Goal: Navigation & Orientation: Find specific page/section

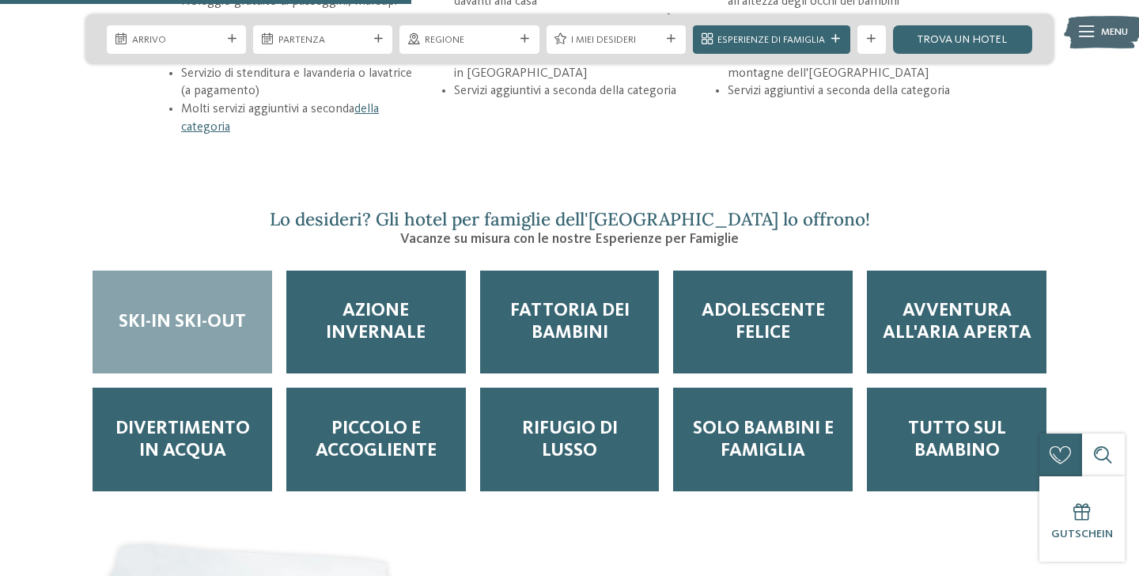
scroll to position [2359, 0]
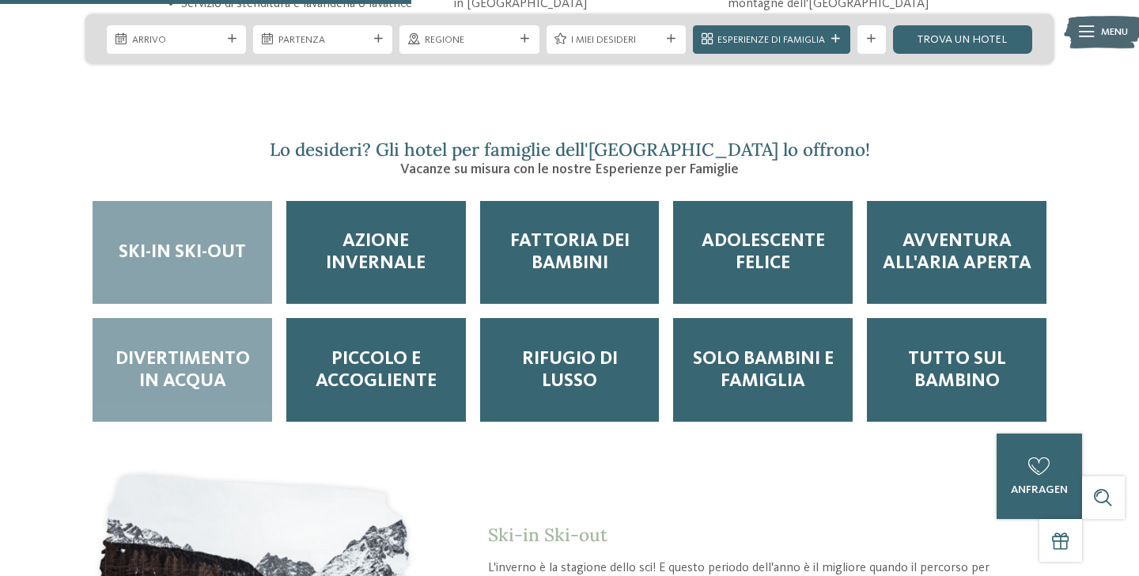
click at [191, 349] on font "Divertimento in acqua" at bounding box center [182, 369] width 134 height 41
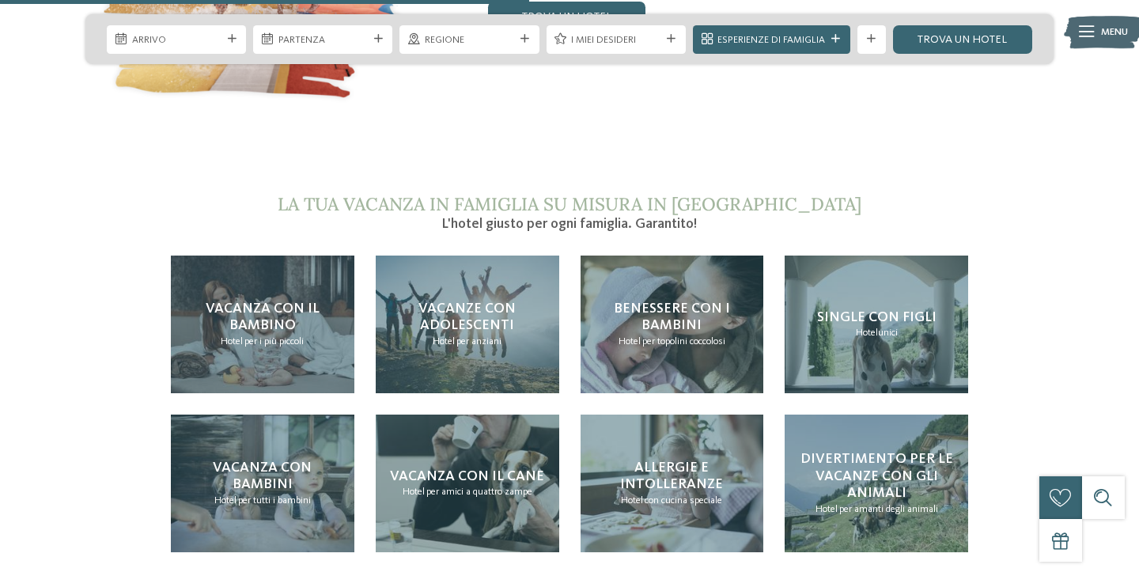
scroll to position [3048, 0]
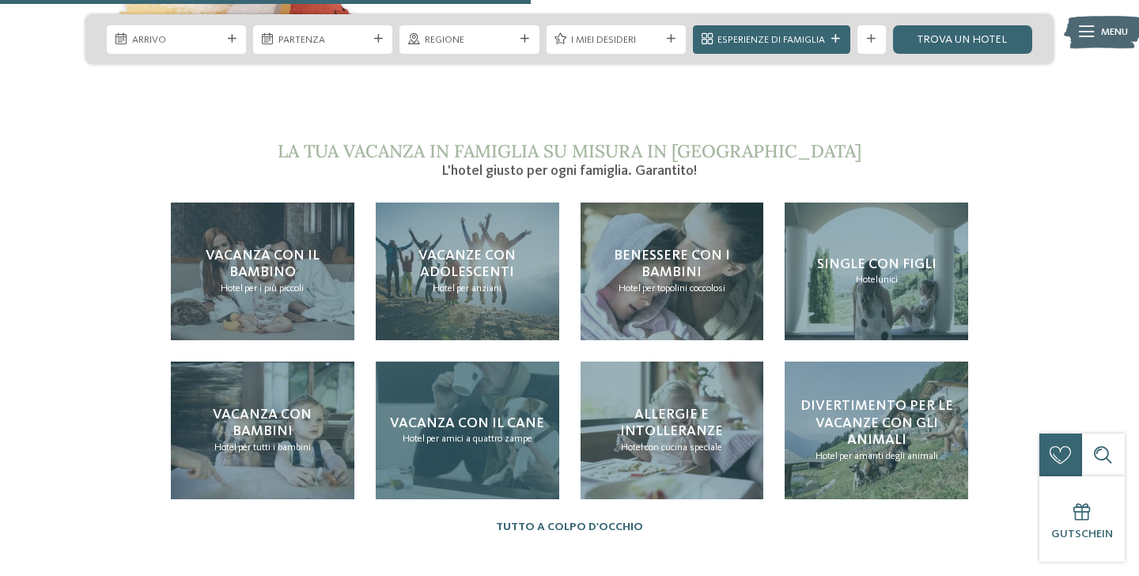
click at [475, 421] on div "Vacanza con il cane Hotel per amici a quattro zampe" at bounding box center [467, 430] width 183 height 138
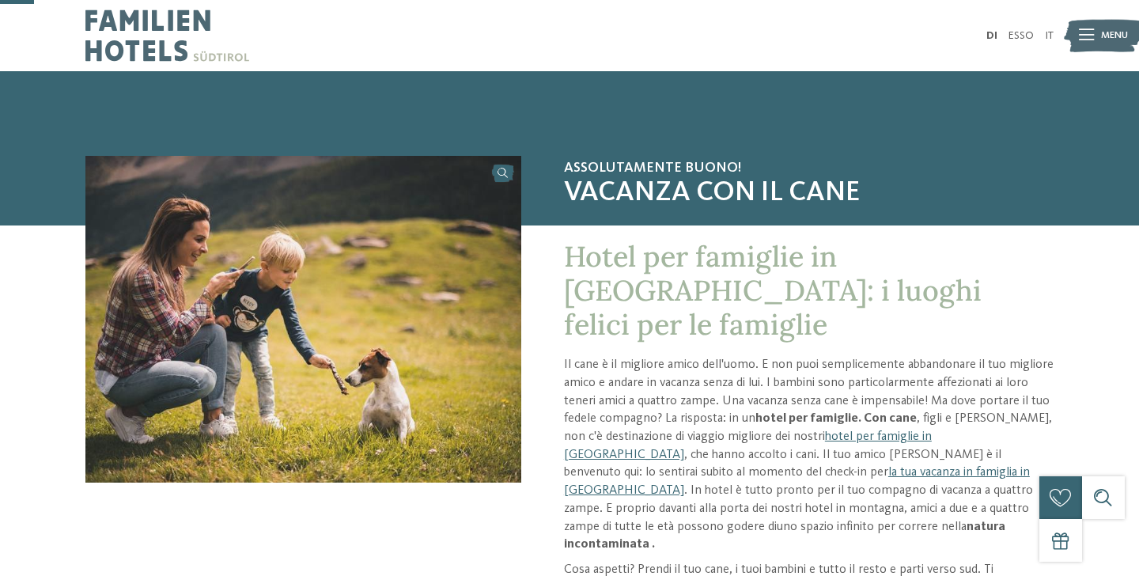
scroll to position [184, 0]
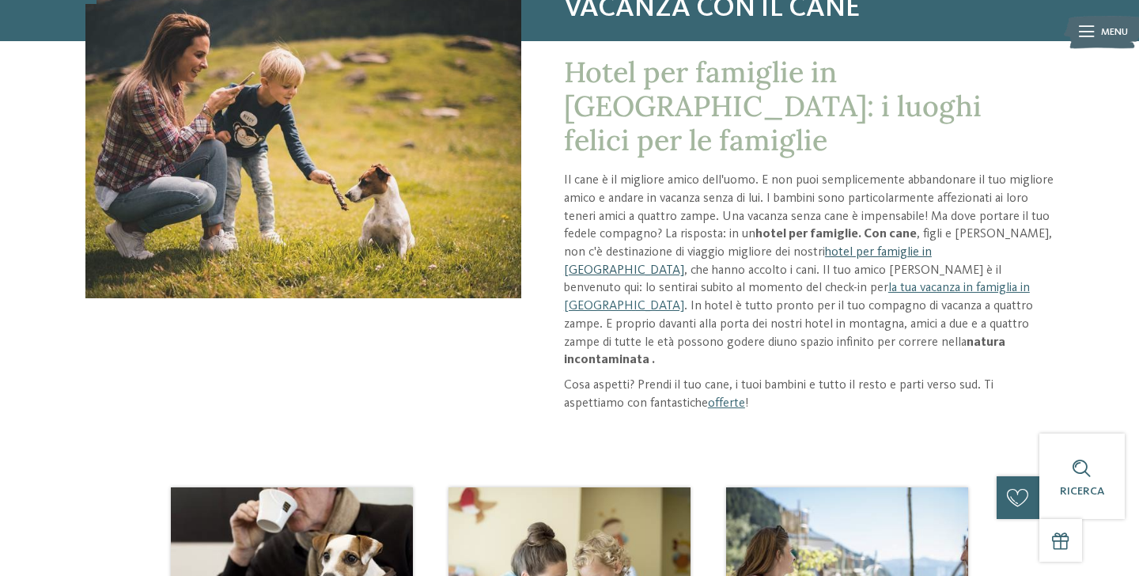
click at [864, 246] on font "hotel per famiglie in [GEOGRAPHIC_DATA]" at bounding box center [748, 261] width 368 height 31
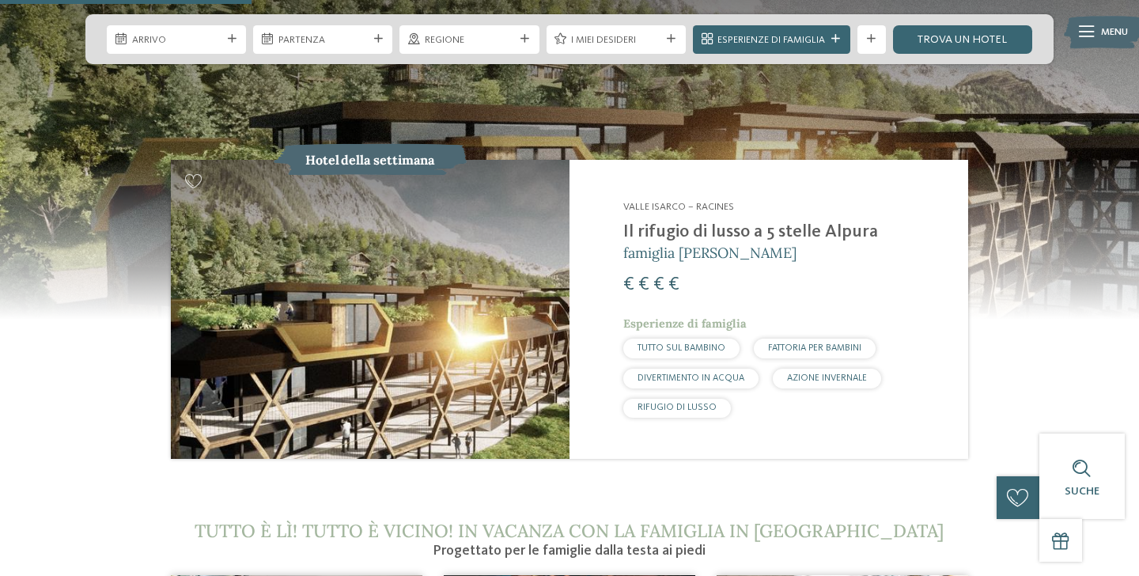
scroll to position [1457, 0]
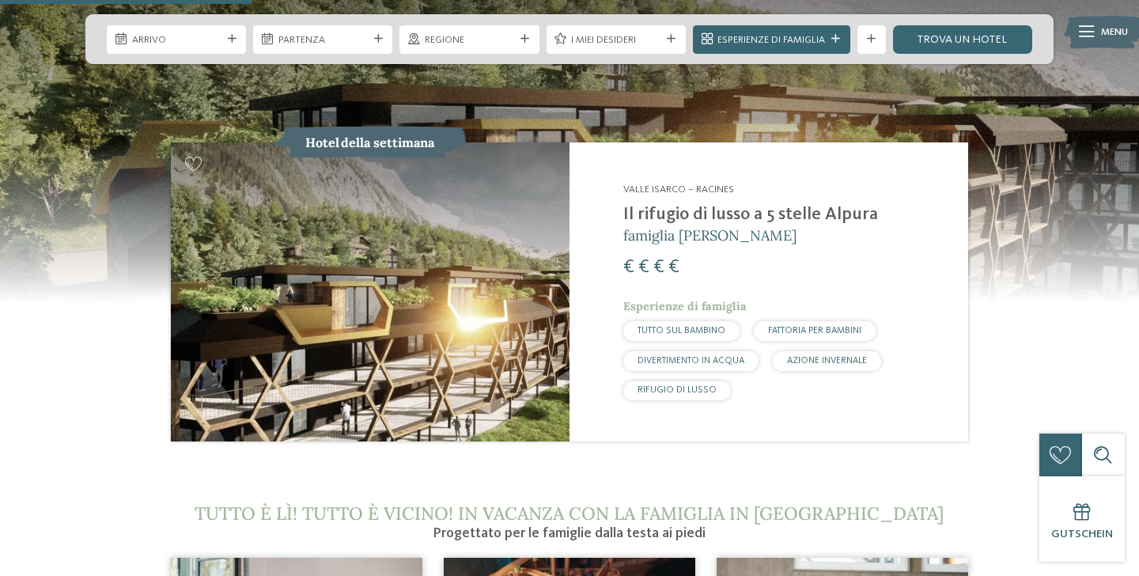
click at [684, 356] on font "DIVERTIMENTO IN ACQUA" at bounding box center [690, 360] width 107 height 9
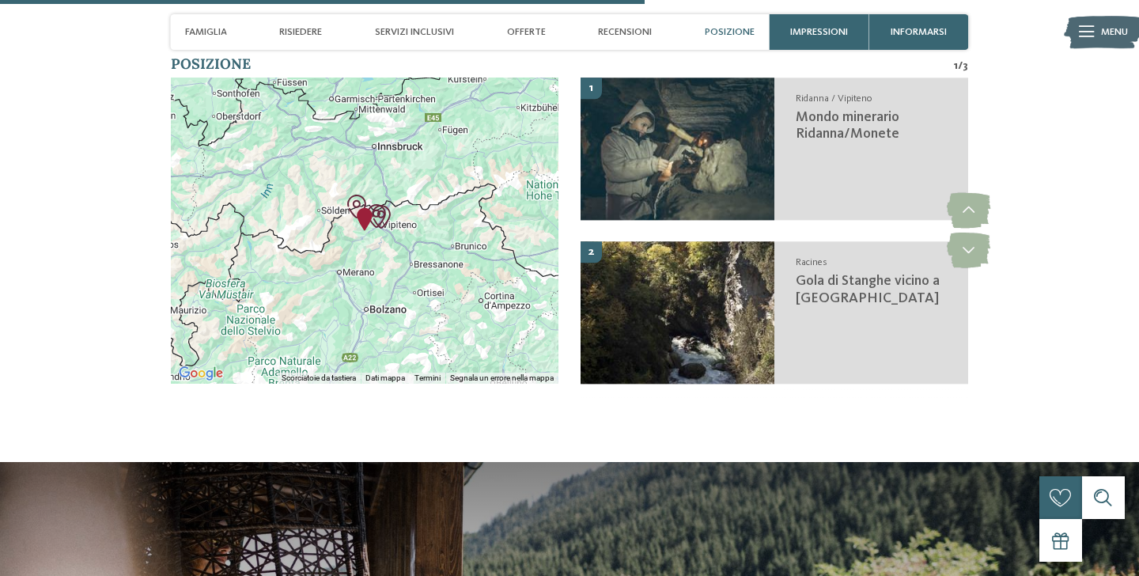
scroll to position [3115, 0]
